Goal: Information Seeking & Learning: Learn about a topic

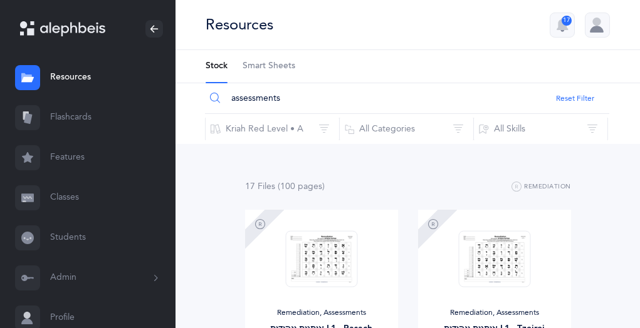
scroll to position [1005, 0]
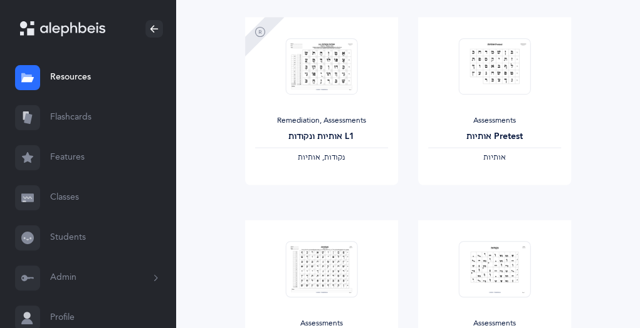
click at [70, 118] on link "Flashcards" at bounding box center [88, 118] width 176 height 40
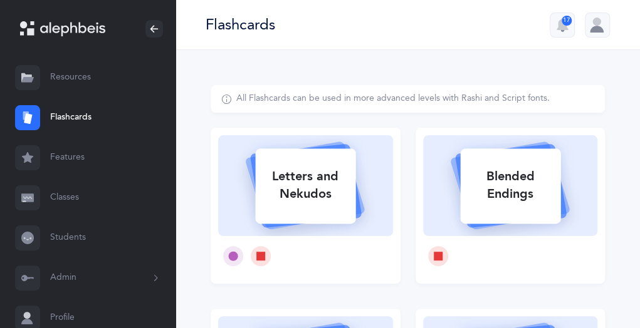
click at [282, 166] on div "Letters and Nekudos" at bounding box center [305, 185] width 100 height 50
select select
select select "single"
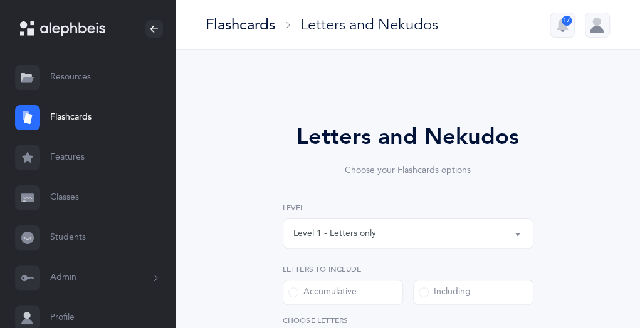
select select "27"
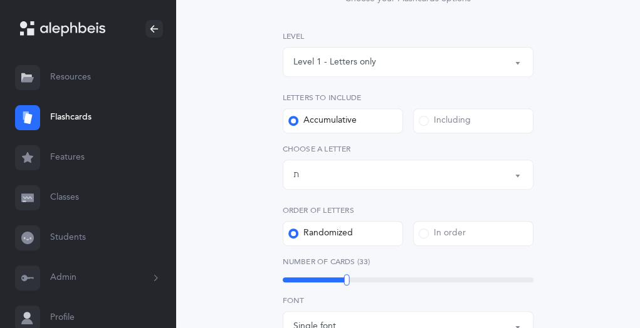
scroll to position [170, 0]
click at [424, 128] on label "Including" at bounding box center [473, 122] width 120 height 25
click at [0, 0] on input "Including" at bounding box center [0, 0] width 0 height 0
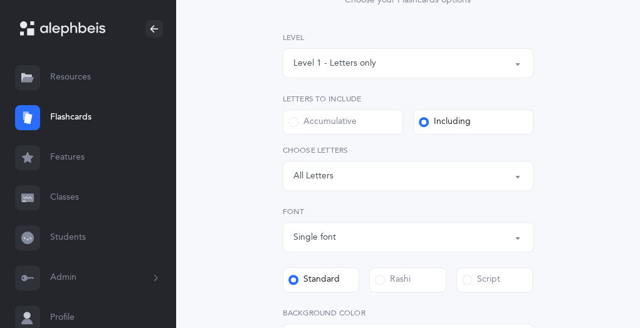
click at [519, 176] on button "Letters: All Letters" at bounding box center [408, 176] width 251 height 30
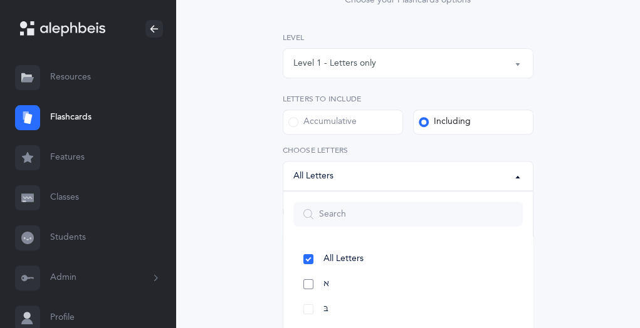
click at [308, 282] on link "א" at bounding box center [407, 284] width 229 height 25
select select "1"
click at [305, 246] on link "בּ" at bounding box center [407, 248] width 229 height 25
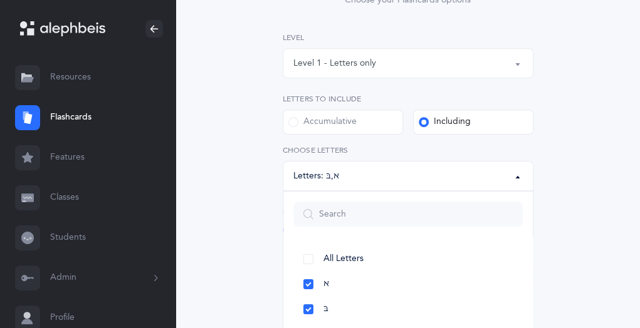
click at [289, 126] on div "Accumulative" at bounding box center [322, 122] width 68 height 13
click at [0, 0] on input "Accumulative" at bounding box center [0, 0] width 0 height 0
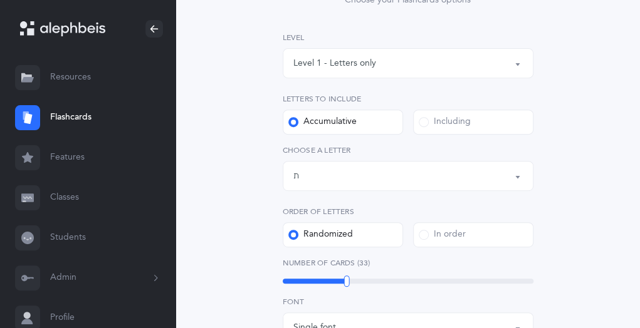
click at [519, 179] on button "Letters up until: ת" at bounding box center [408, 176] width 251 height 30
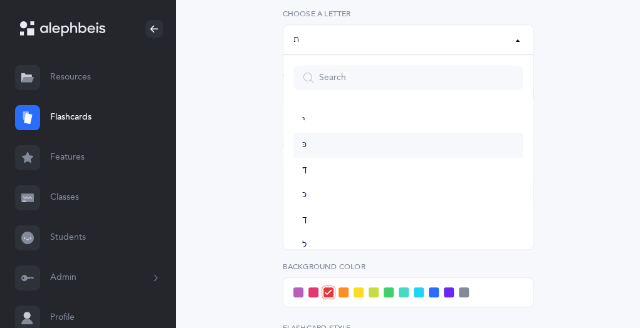
scroll to position [261, 0]
click at [303, 110] on span "י" at bounding box center [303, 112] width 3 height 11
select select "10"
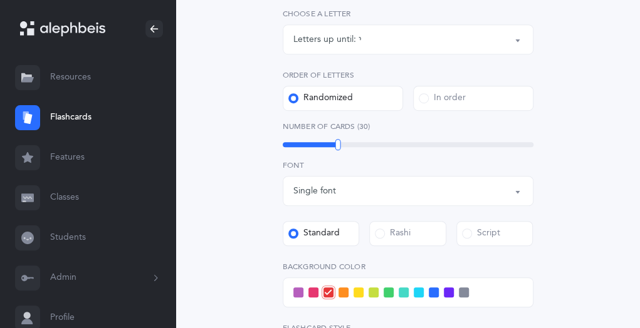
click at [431, 293] on span at bounding box center [434, 293] width 10 height 10
click at [0, 0] on input "checkbox" at bounding box center [0, 0] width 0 height 0
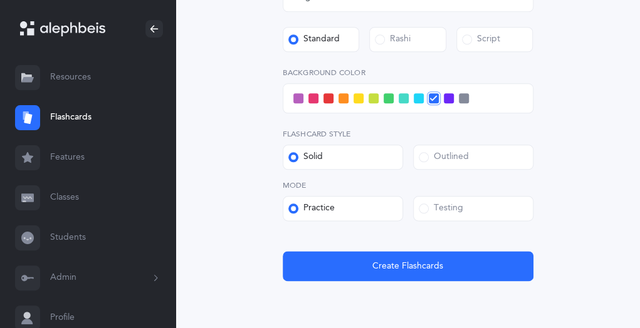
scroll to position [495, 0]
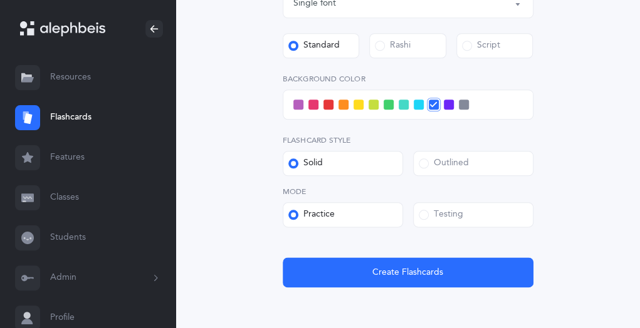
click at [429, 212] on div "Testing" at bounding box center [441, 215] width 45 height 13
click at [0, 0] on input "Testing" at bounding box center [0, 0] width 0 height 0
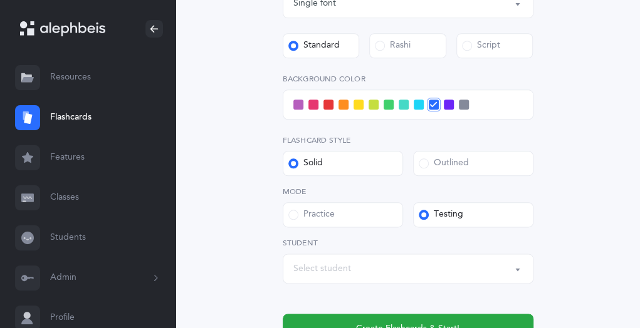
click at [518, 271] on button "Select student" at bounding box center [408, 269] width 251 height 30
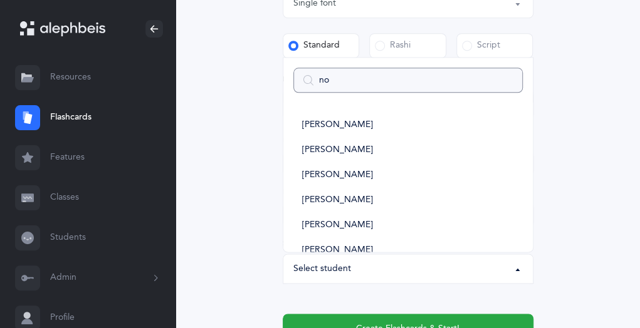
type input "noa"
select select
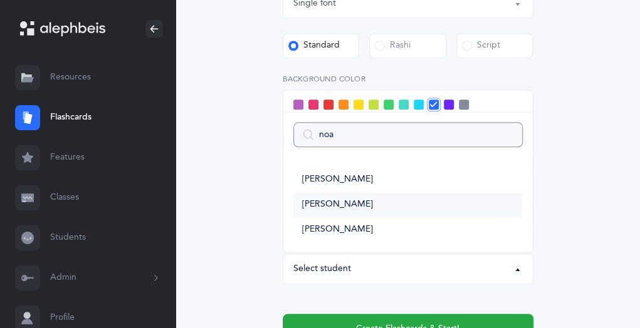
type input "noa"
click at [322, 202] on span "[PERSON_NAME]" at bounding box center [337, 204] width 71 height 11
select select "15007"
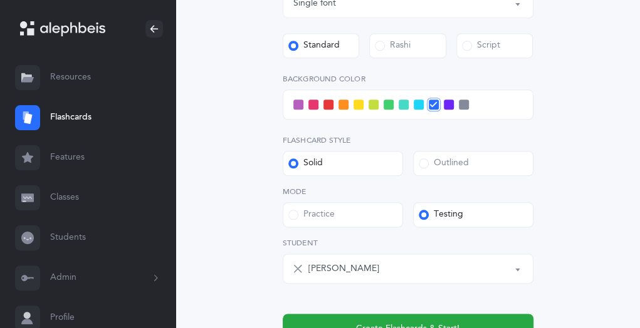
click at [322, 202] on label "Practice" at bounding box center [343, 214] width 120 height 25
click at [0, 0] on input "Practice" at bounding box center [0, 0] width 0 height 0
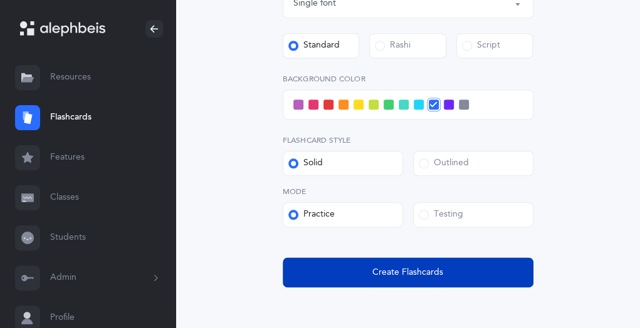
click at [390, 268] on span "Create Flashcards" at bounding box center [407, 272] width 71 height 13
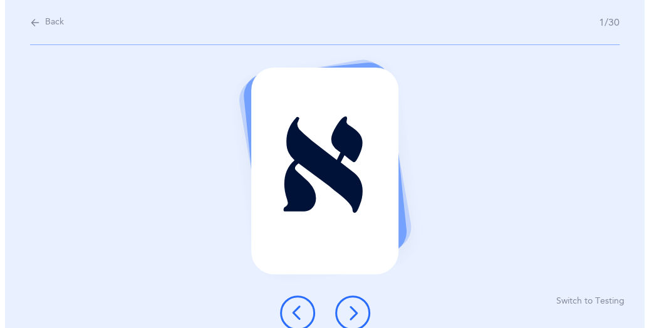
scroll to position [0, 0]
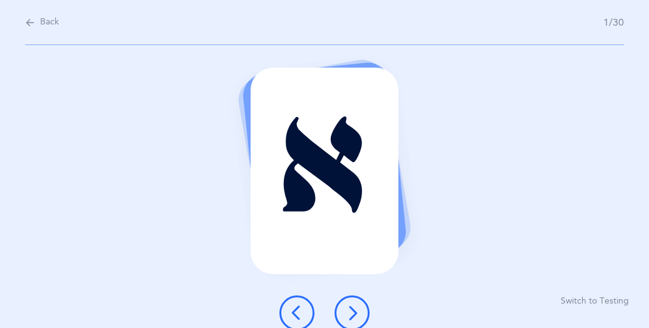
click at [348, 298] on button at bounding box center [352, 313] width 35 height 35
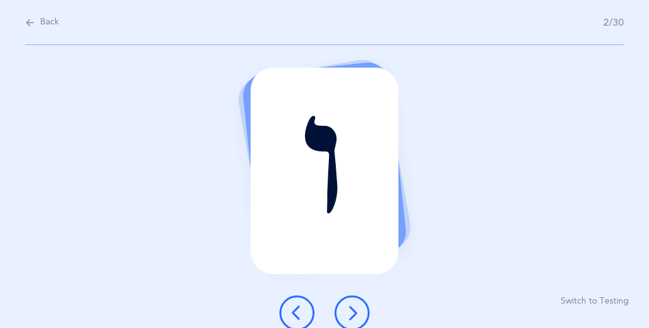
click at [348, 298] on button at bounding box center [352, 313] width 35 height 35
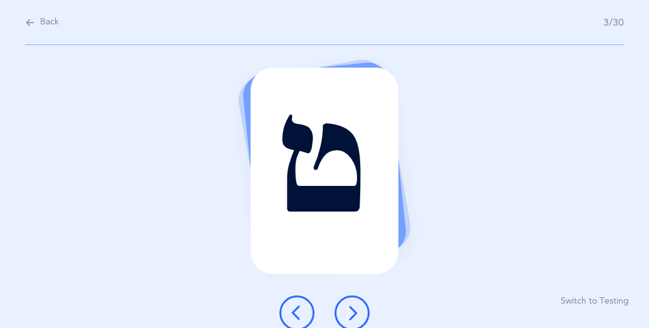
click at [348, 298] on button at bounding box center [352, 313] width 35 height 35
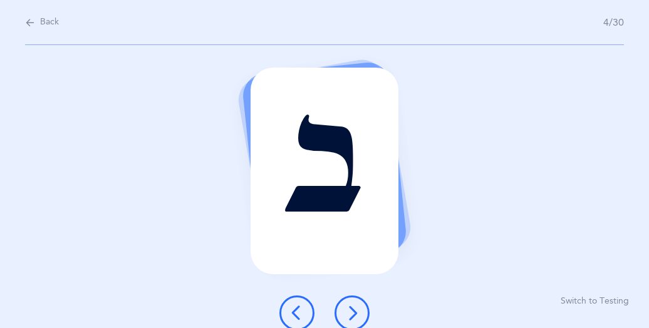
click at [348, 298] on button at bounding box center [352, 313] width 35 height 35
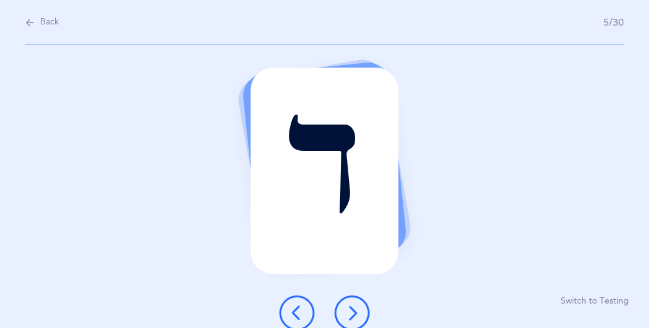
click at [348, 298] on button at bounding box center [352, 313] width 35 height 35
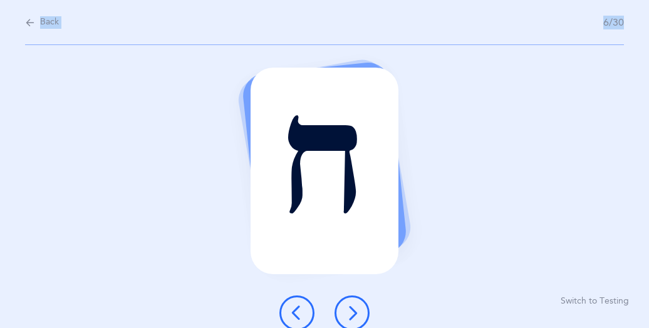
drag, startPoint x: 649, startPoint y: 46, endPoint x: 654, endPoint y: 122, distance: 76.1
click at [639, 122] on html "Maya Black Resources Resources Flashcards Flashcards Features Features Classes …" at bounding box center [324, 164] width 649 height 328
click at [633, 174] on div "ח Switch to Testing" at bounding box center [324, 186] width 649 height 283
click at [585, 303] on button "Switch to Testing" at bounding box center [595, 302] width 68 height 13
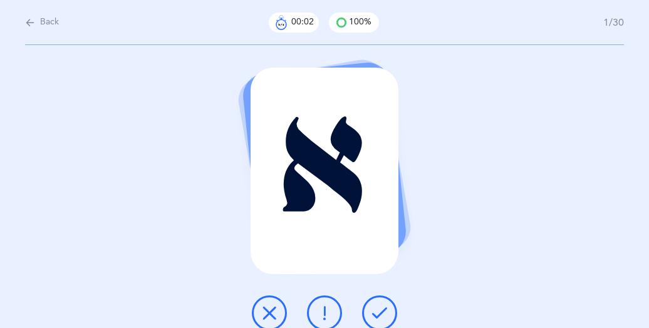
drag, startPoint x: 629, startPoint y: 123, endPoint x: 632, endPoint y: 248, distance: 124.8
click at [632, 248] on div "א" at bounding box center [324, 186] width 649 height 283
click at [379, 302] on button at bounding box center [379, 313] width 35 height 35
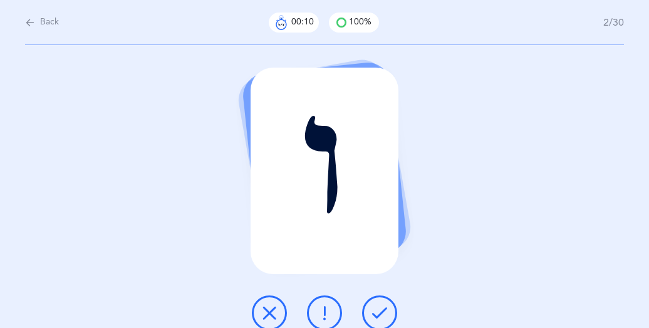
click at [379, 302] on button at bounding box center [379, 313] width 35 height 35
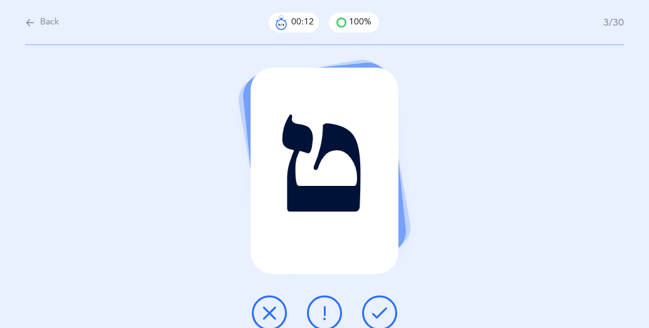
click at [379, 302] on button at bounding box center [379, 313] width 35 height 35
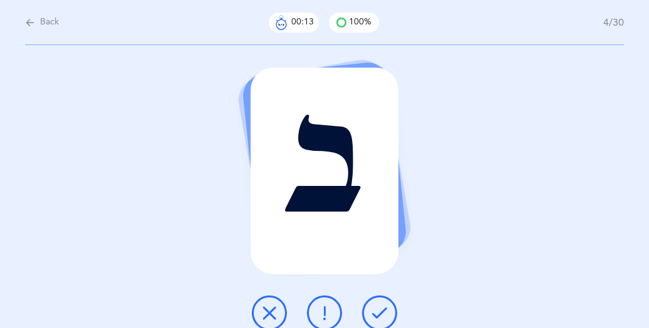
click at [379, 302] on button at bounding box center [379, 313] width 35 height 35
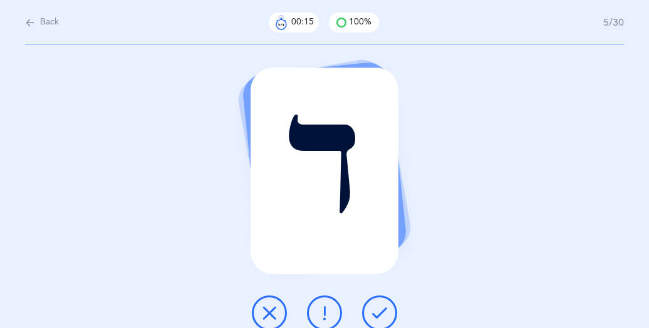
click at [379, 302] on button at bounding box center [379, 313] width 35 height 35
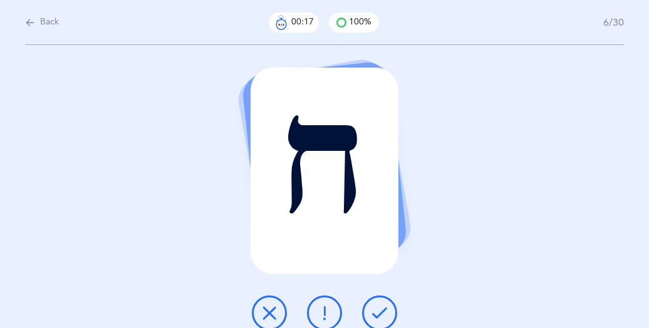
click at [379, 302] on button at bounding box center [379, 313] width 35 height 35
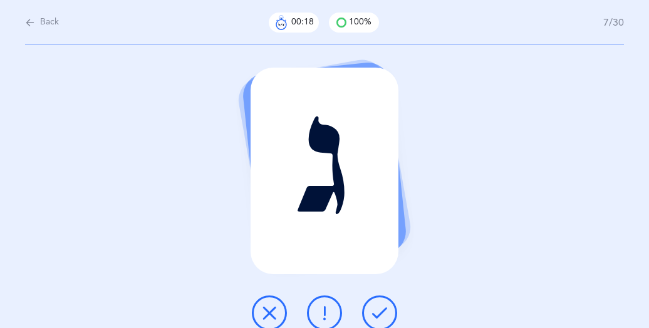
click at [379, 302] on button at bounding box center [379, 313] width 35 height 35
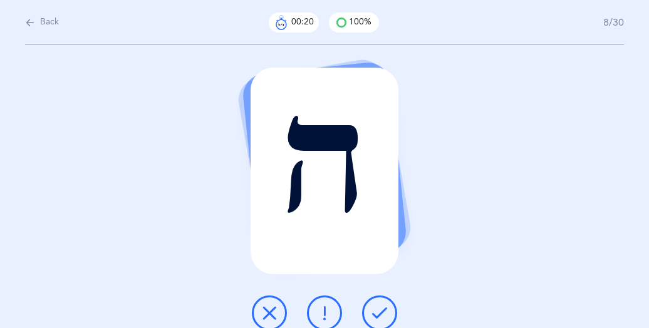
click at [379, 302] on button at bounding box center [379, 313] width 35 height 35
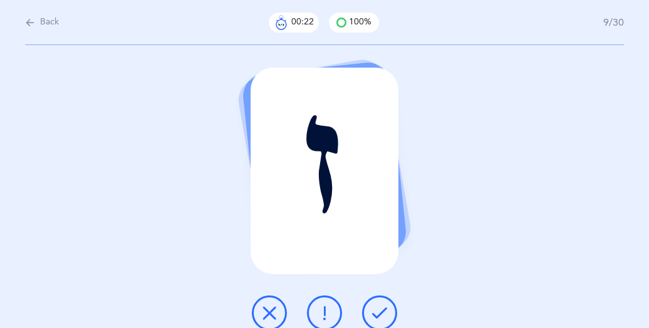
click at [379, 302] on button at bounding box center [379, 313] width 35 height 35
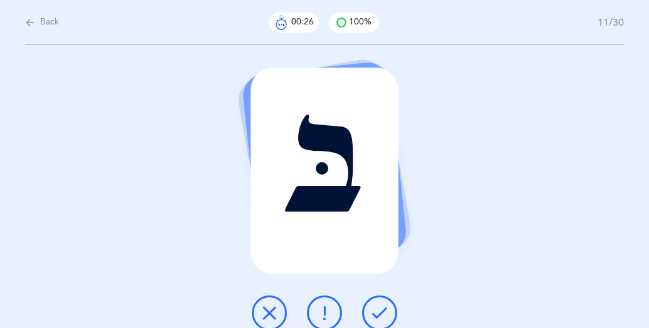
click at [379, 302] on button at bounding box center [379, 313] width 35 height 35
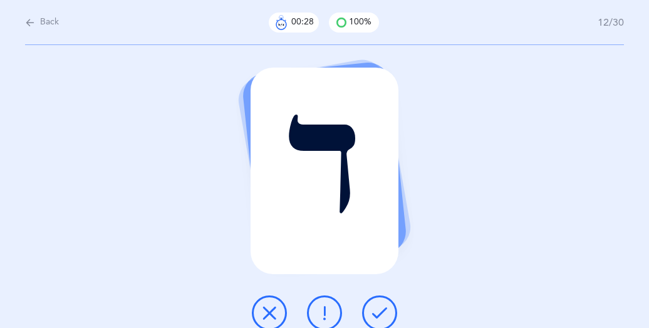
click at [379, 302] on button at bounding box center [379, 313] width 35 height 35
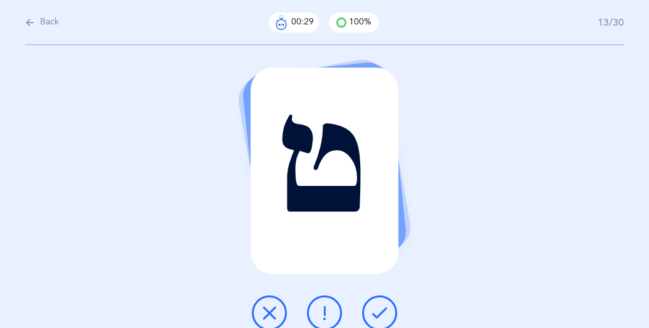
click at [379, 302] on button at bounding box center [379, 313] width 35 height 35
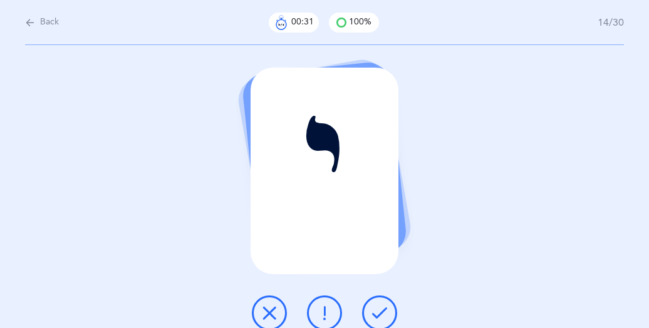
click at [379, 302] on button at bounding box center [379, 313] width 35 height 35
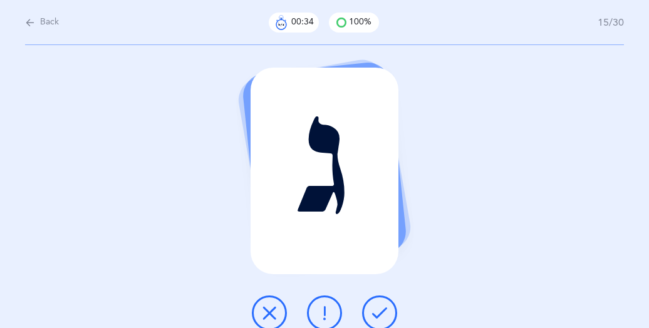
click at [379, 302] on button at bounding box center [379, 313] width 35 height 35
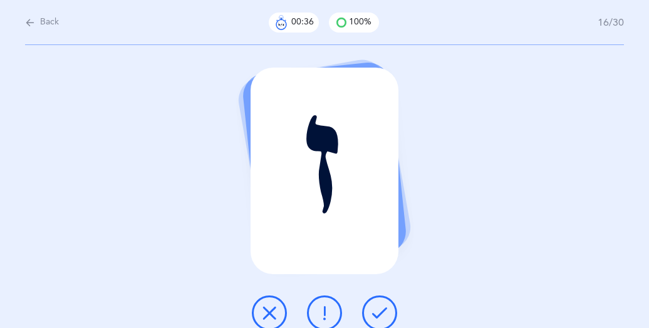
click at [379, 302] on button at bounding box center [379, 313] width 35 height 35
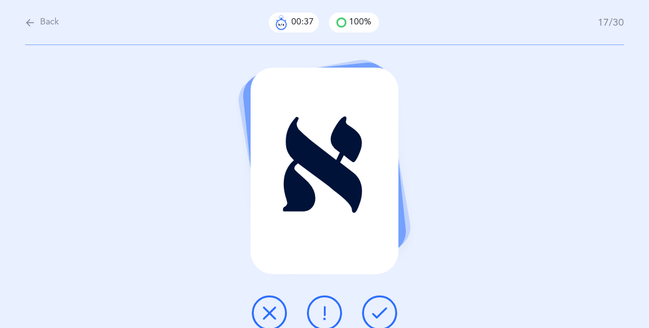
click at [379, 302] on button at bounding box center [379, 313] width 35 height 35
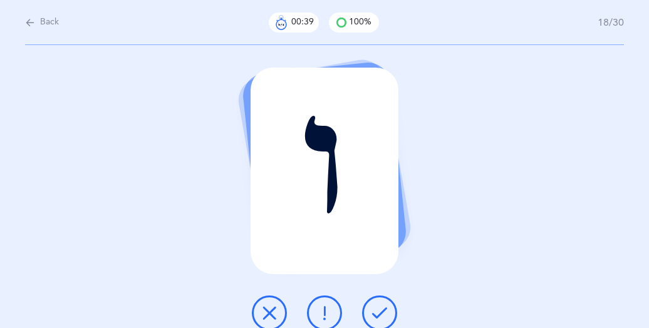
click at [379, 302] on button at bounding box center [379, 313] width 35 height 35
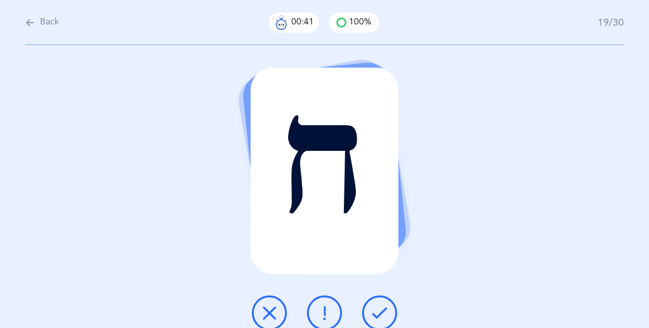
click at [379, 302] on button at bounding box center [379, 313] width 35 height 35
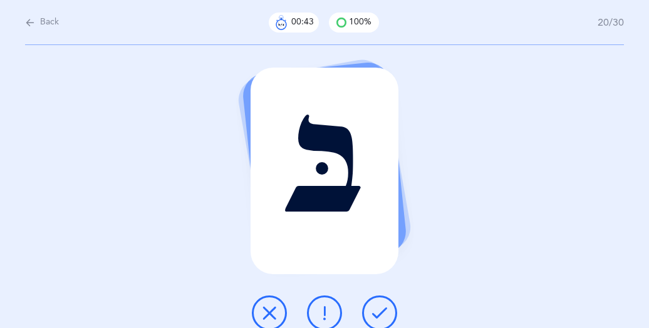
click at [379, 302] on button at bounding box center [379, 313] width 35 height 35
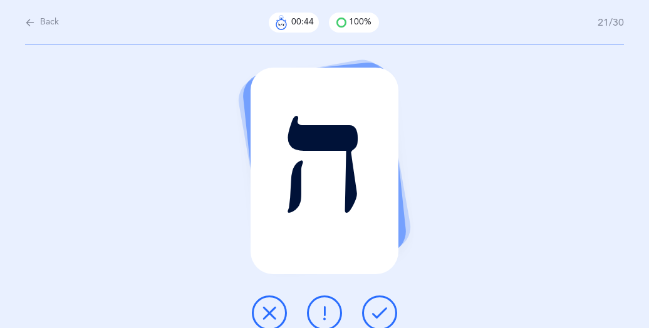
click at [379, 302] on button at bounding box center [379, 313] width 35 height 35
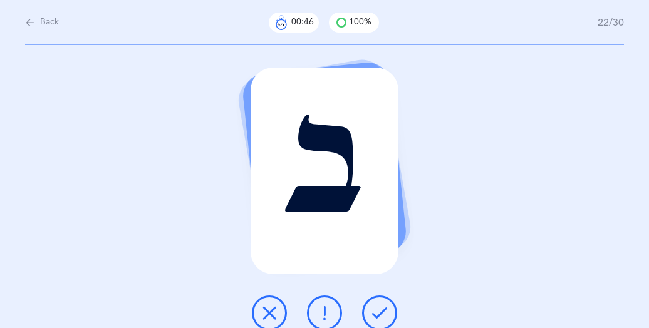
click at [379, 302] on button at bounding box center [379, 313] width 35 height 35
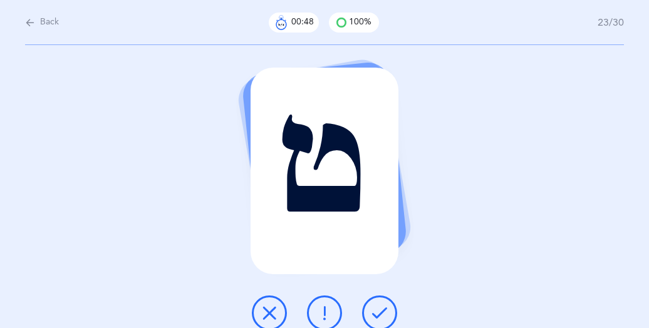
click at [379, 302] on button at bounding box center [379, 313] width 35 height 35
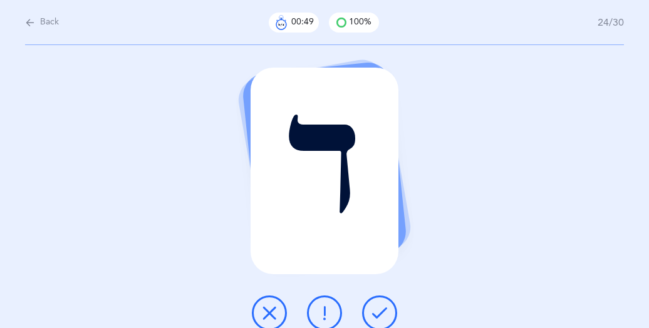
click at [379, 302] on button at bounding box center [379, 313] width 35 height 35
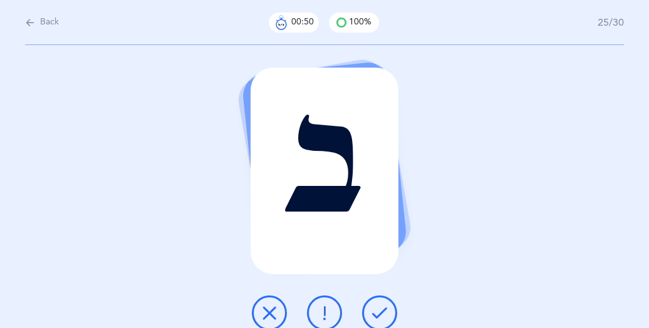
click at [379, 302] on button at bounding box center [379, 313] width 35 height 35
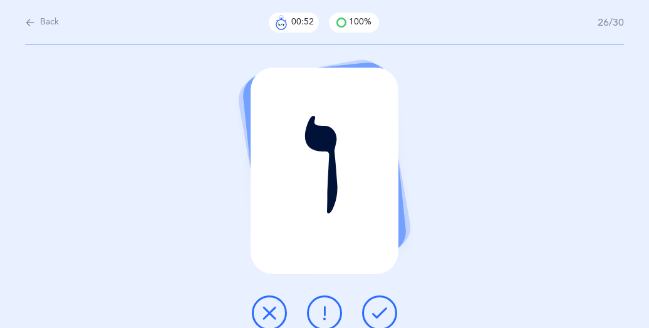
click at [379, 302] on button at bounding box center [379, 313] width 35 height 35
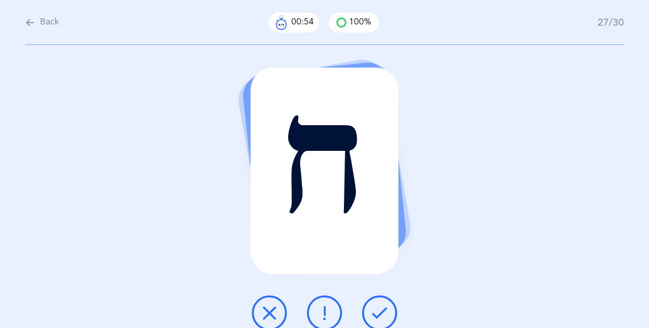
click at [379, 302] on button at bounding box center [379, 313] width 35 height 35
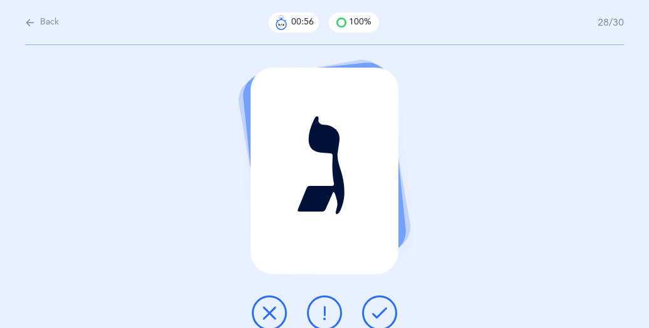
click at [379, 302] on button at bounding box center [379, 313] width 35 height 35
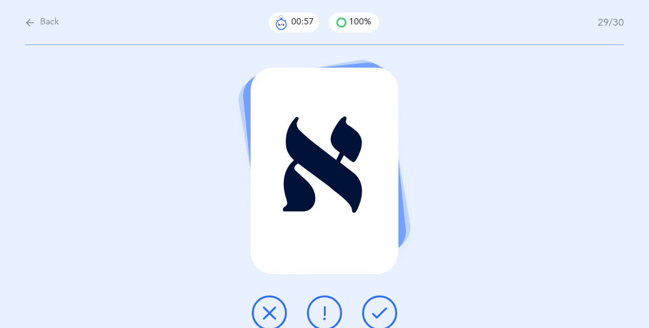
click at [379, 302] on button at bounding box center [379, 313] width 35 height 35
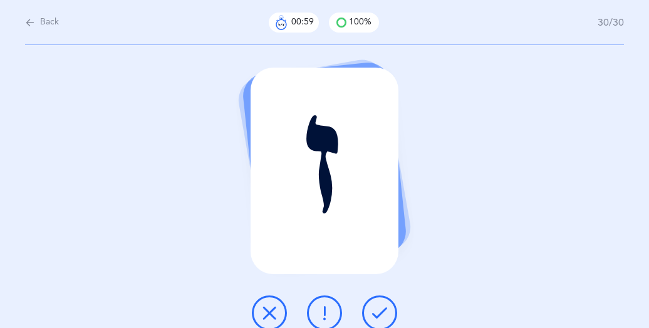
click at [379, 302] on button at bounding box center [379, 313] width 35 height 35
